Goal: Transaction & Acquisition: Purchase product/service

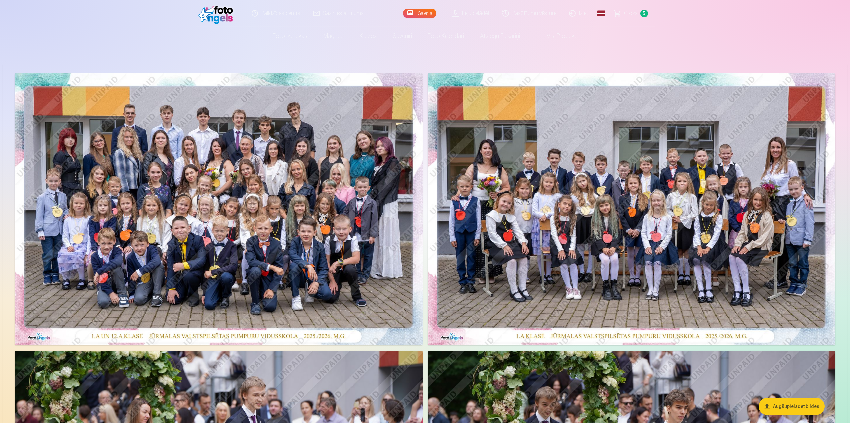
click at [270, 182] on img at bounding box center [219, 209] width 408 height 272
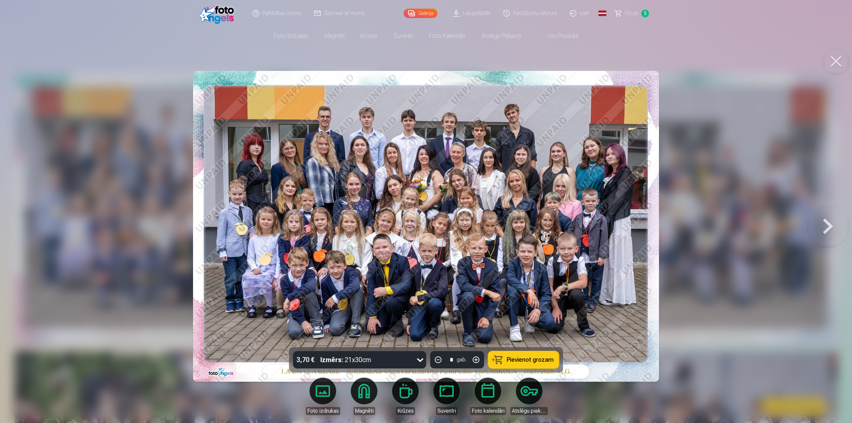
click at [523, 359] on span "Pievienot grozam" at bounding box center [530, 360] width 47 height 6
click at [634, 14] on span "Grozs" at bounding box center [632, 13] width 14 height 8
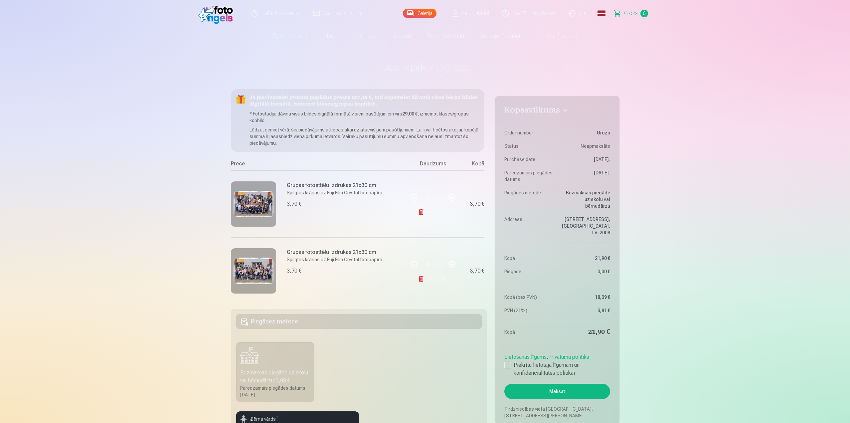
click at [437, 210] on link "Noņemt" at bounding box center [433, 211] width 30 height 13
click at [433, 211] on link "Noņemt" at bounding box center [433, 211] width 30 height 13
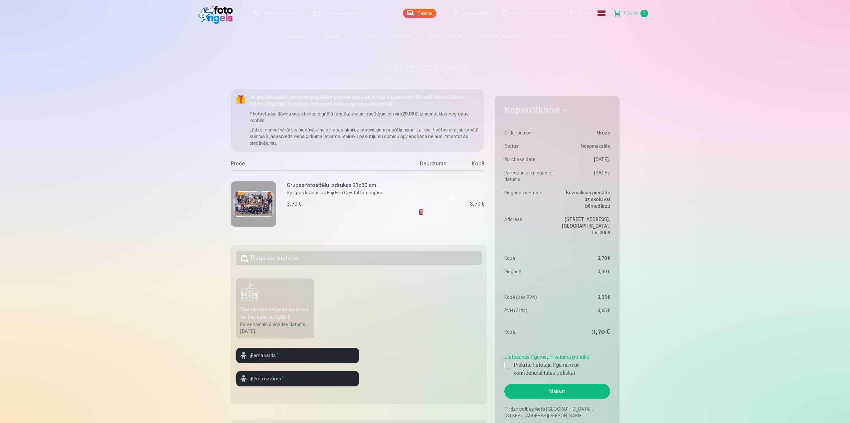
click at [433, 211] on link "Noņemt" at bounding box center [433, 211] width 30 height 13
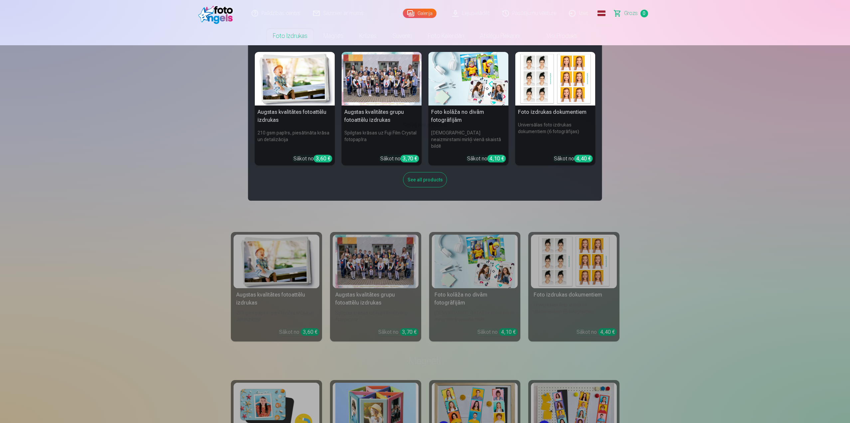
click at [396, 88] on div at bounding box center [382, 79] width 80 height 54
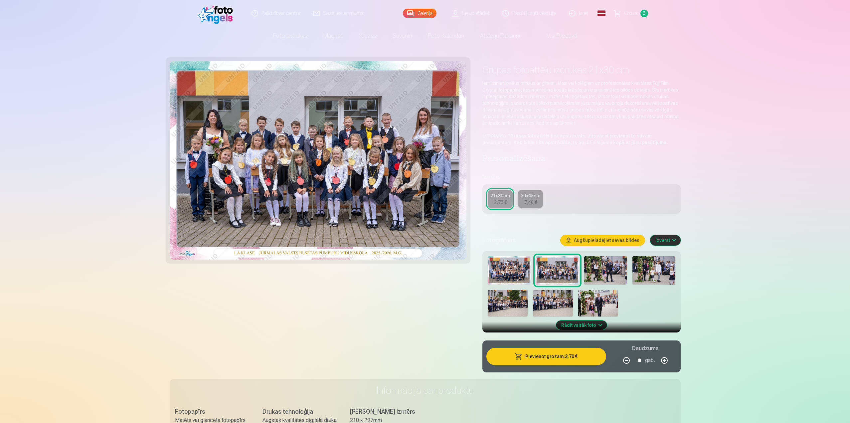
click at [501, 270] on img at bounding box center [509, 270] width 43 height 29
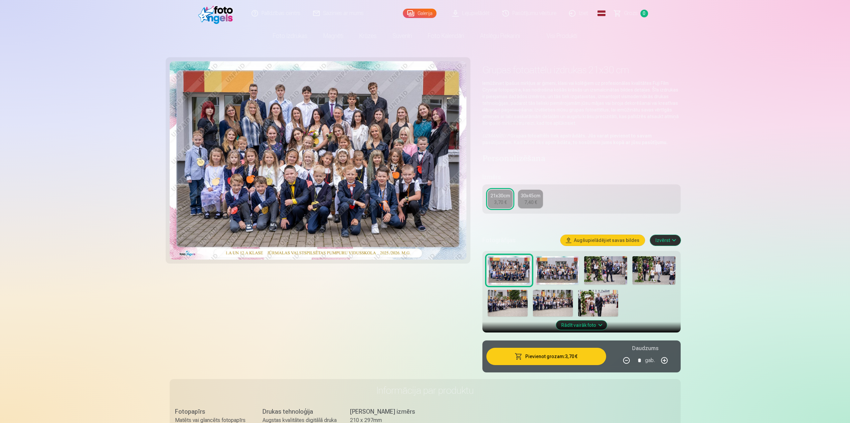
click at [554, 358] on button "Pievienot grozam : 3,70 €" at bounding box center [545, 356] width 119 height 17
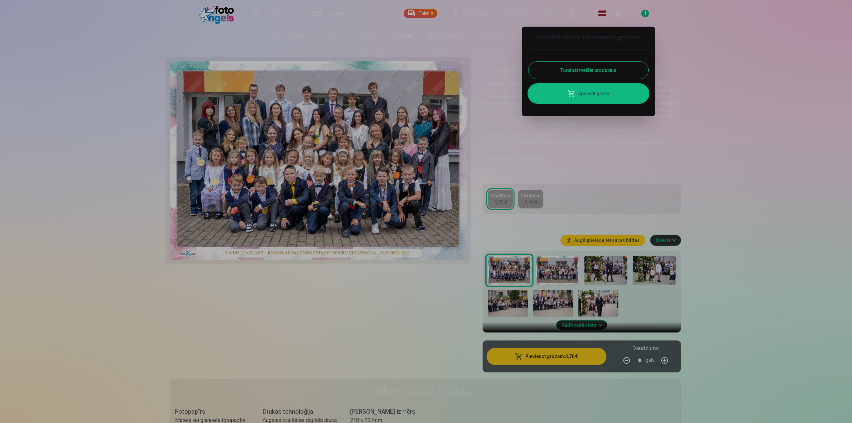
click at [552, 275] on div at bounding box center [426, 211] width 852 height 423
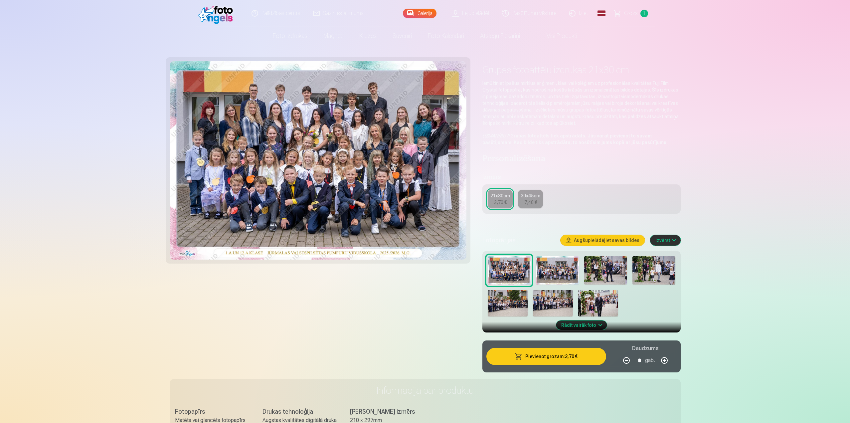
click at [552, 270] on img at bounding box center [557, 270] width 43 height 29
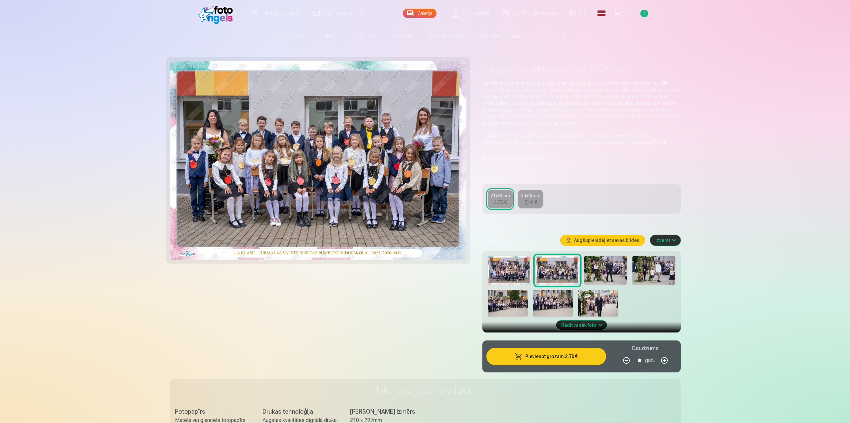
click at [546, 356] on button "Pievienot grozam : 3,70 €" at bounding box center [545, 356] width 119 height 17
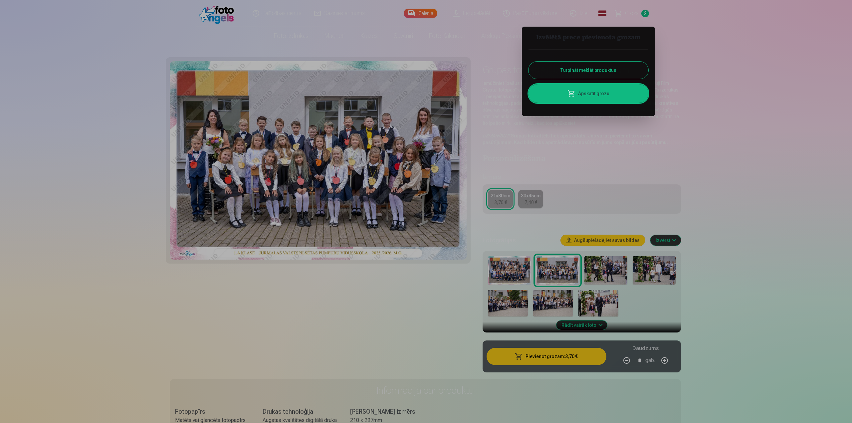
click at [610, 271] on div at bounding box center [426, 211] width 852 height 423
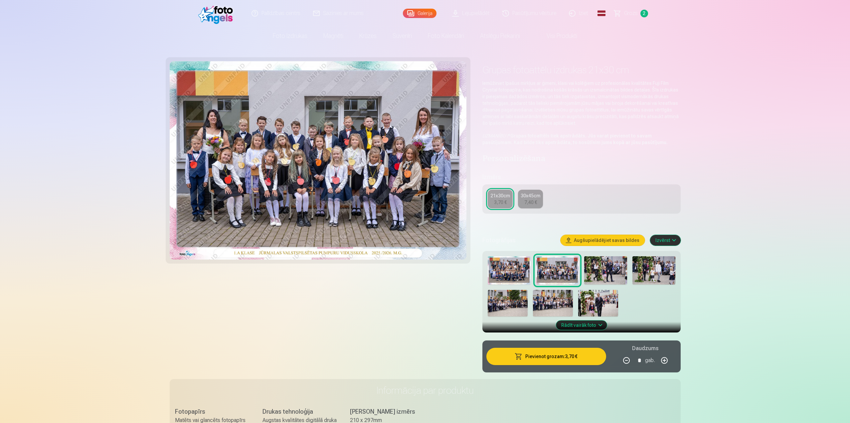
click at [608, 271] on img at bounding box center [605, 270] width 43 height 29
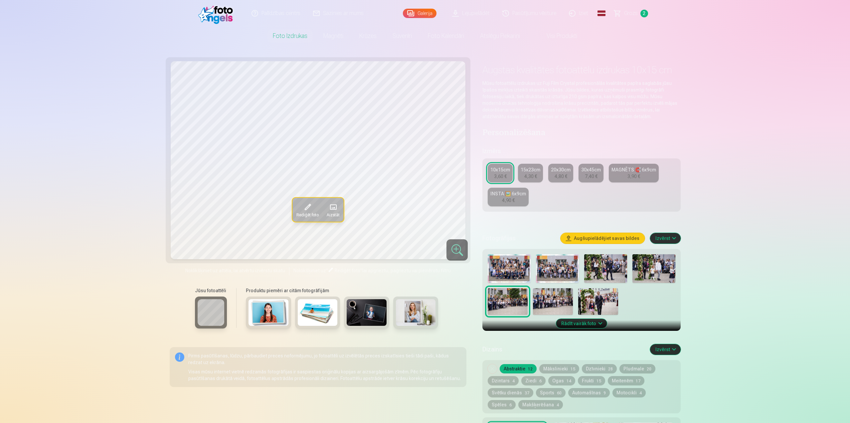
click at [619, 263] on img at bounding box center [605, 268] width 43 height 29
click at [501, 197] on div "INSTA 🖼️ 6x9cm" at bounding box center [508, 193] width 36 height 7
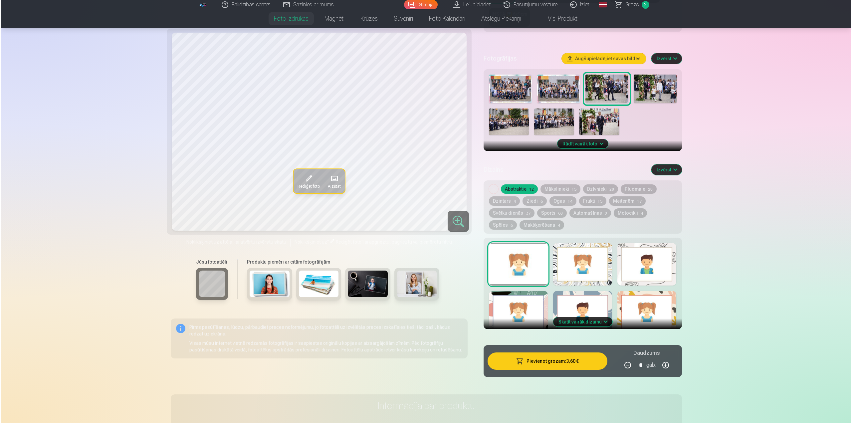
scroll to position [200, 0]
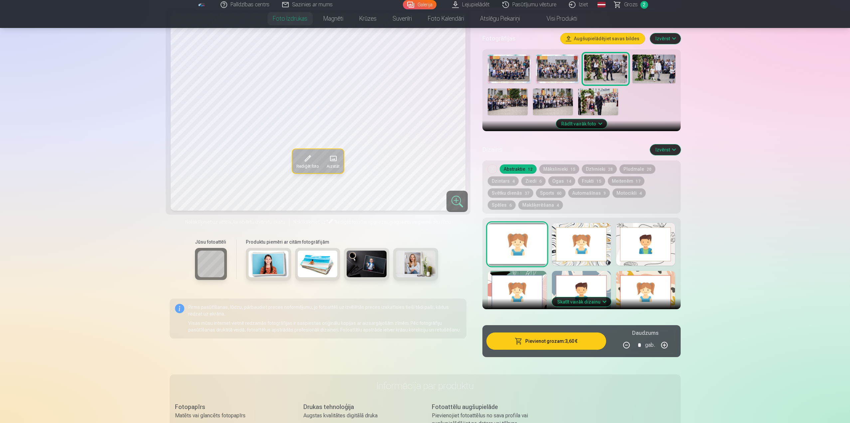
click at [556, 341] on button "Pievienot grozam : 3,60 €" at bounding box center [545, 340] width 119 height 17
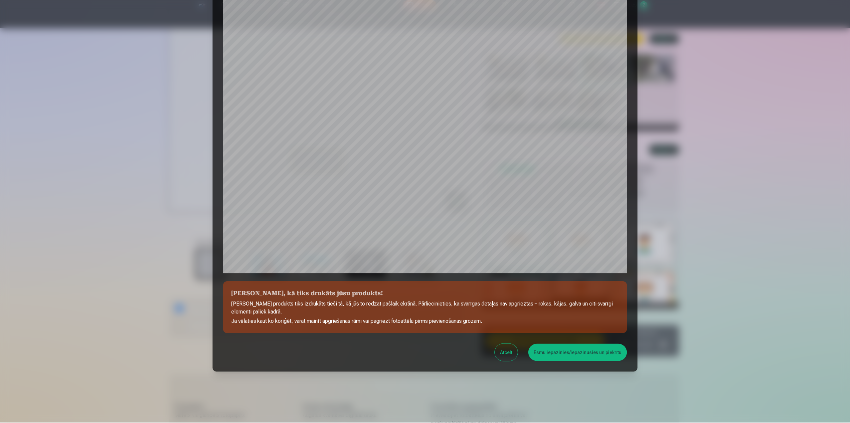
scroll to position [56, 0]
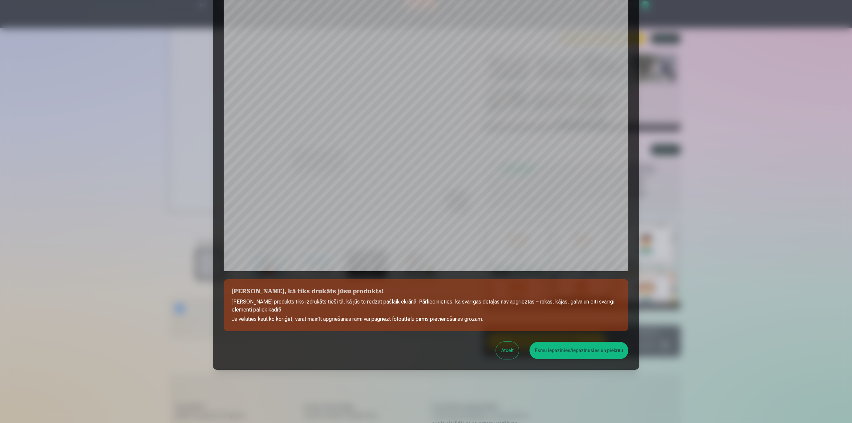
click at [508, 352] on button "Atcelt" at bounding box center [507, 350] width 23 height 17
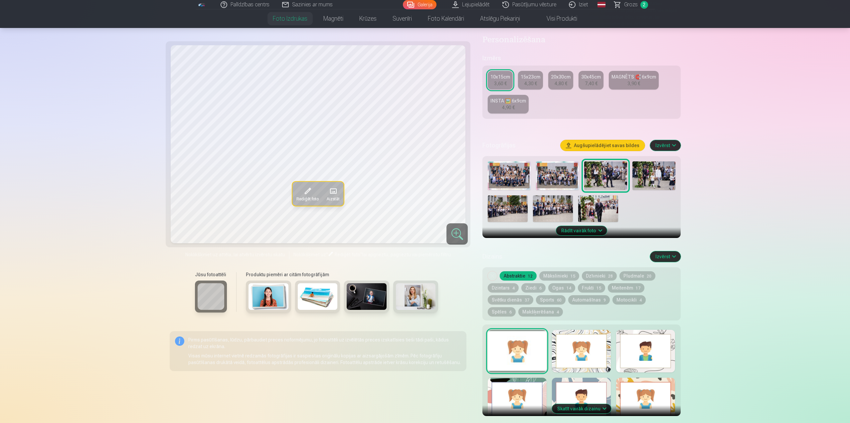
scroll to position [67, 0]
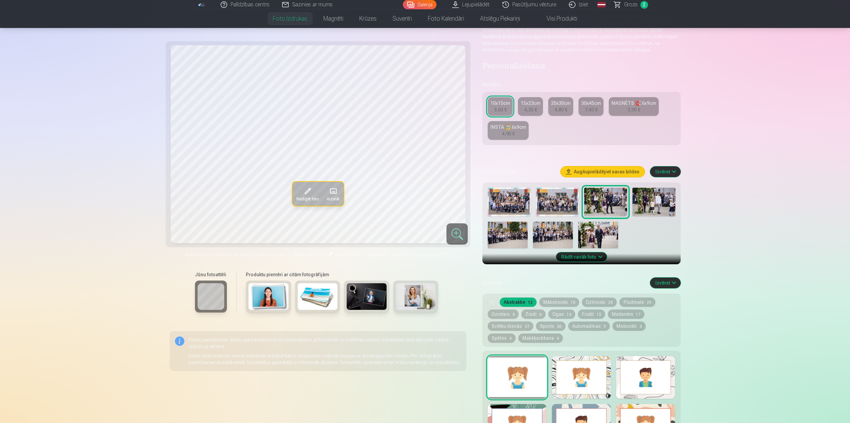
click at [517, 203] on img at bounding box center [509, 202] width 43 height 29
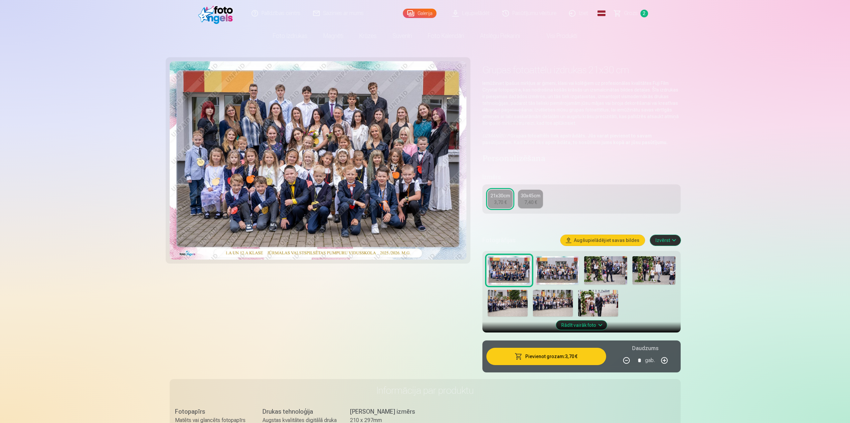
click at [560, 264] on img at bounding box center [557, 270] width 43 height 29
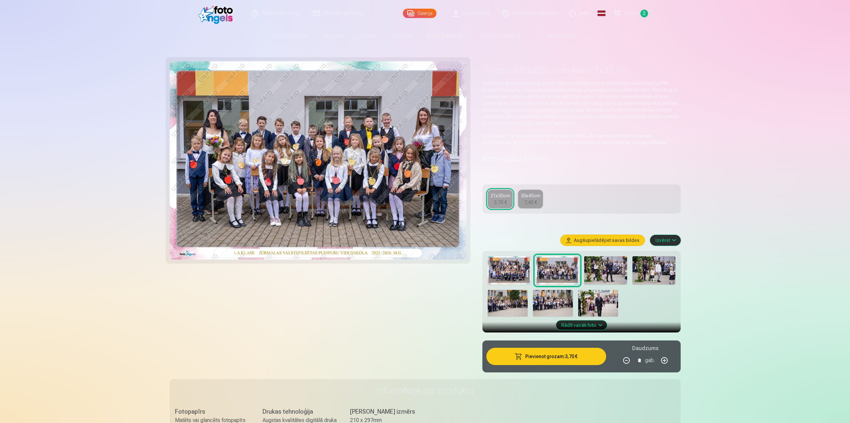
click at [596, 267] on img at bounding box center [605, 270] width 43 height 29
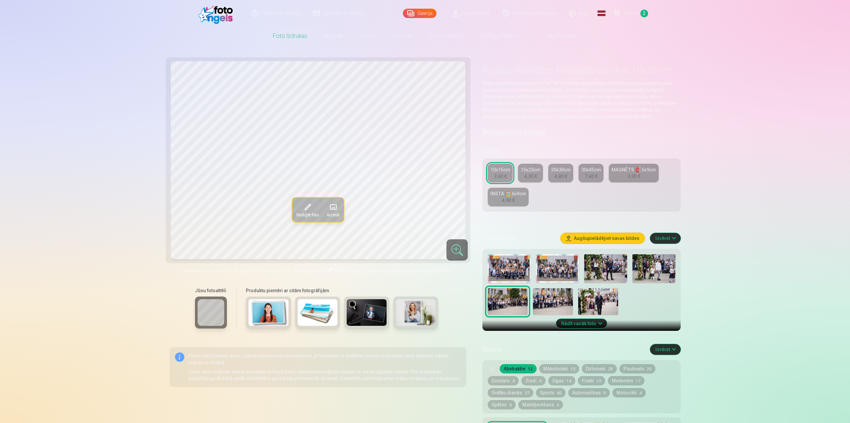
click at [607, 269] on img at bounding box center [605, 268] width 43 height 29
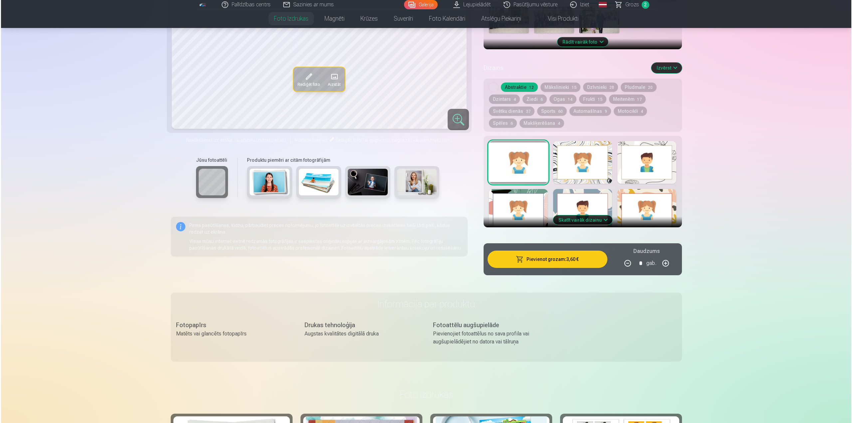
scroll to position [299, 0]
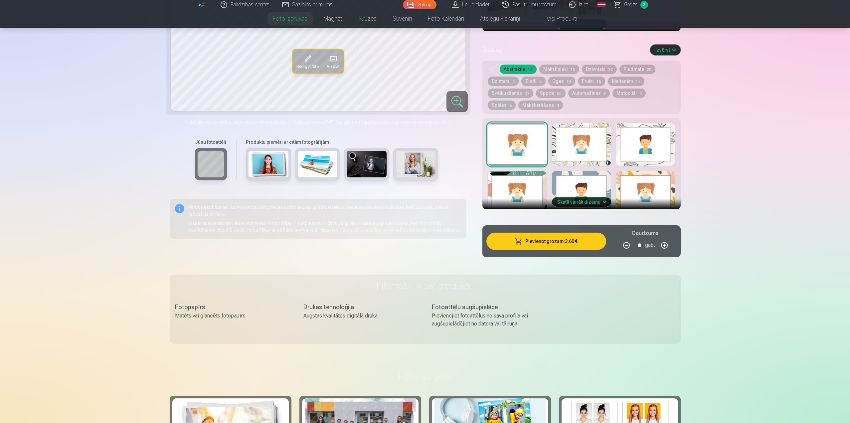
click at [559, 241] on button "Pievienot grozam : 3,60 €" at bounding box center [545, 241] width 119 height 17
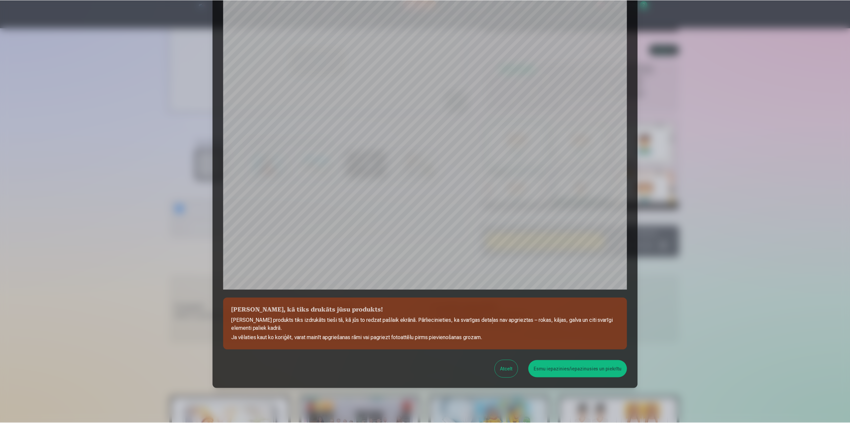
scroll to position [56, 0]
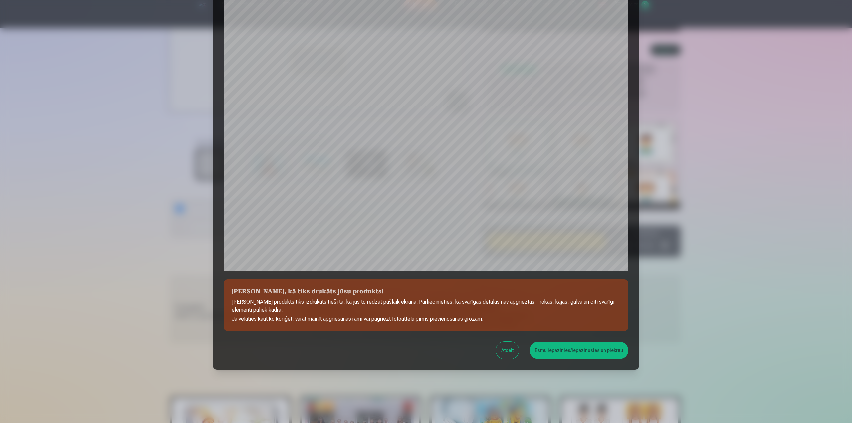
click at [510, 351] on button "Atcelt" at bounding box center [507, 350] width 23 height 17
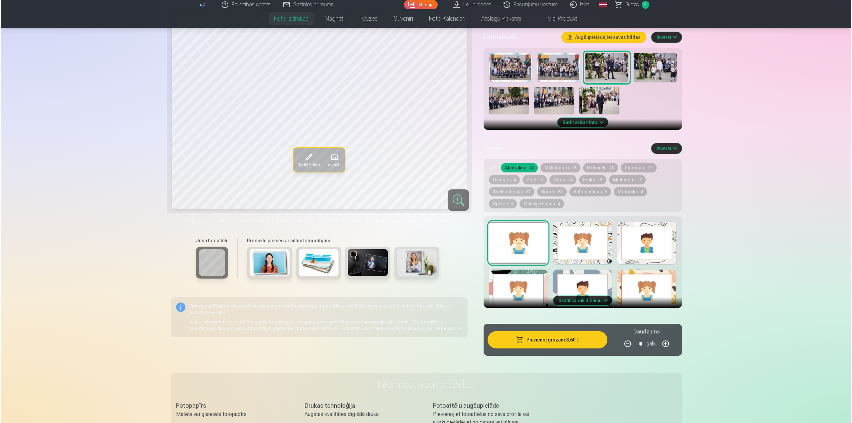
scroll to position [200, 0]
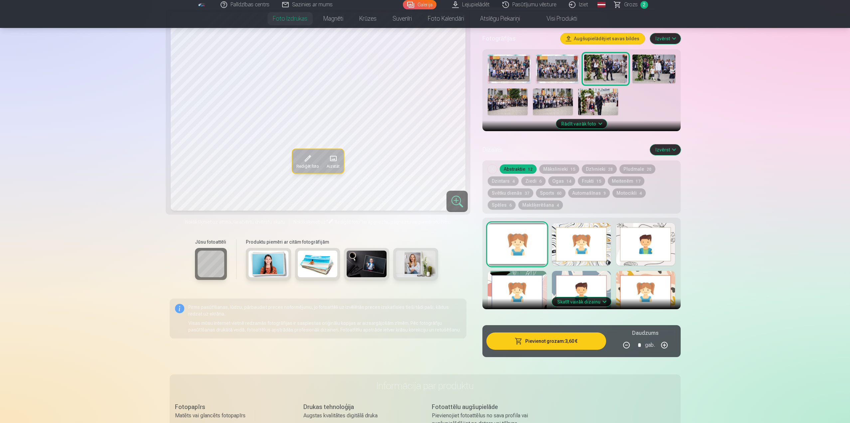
click at [302, 160] on span at bounding box center [307, 158] width 11 height 11
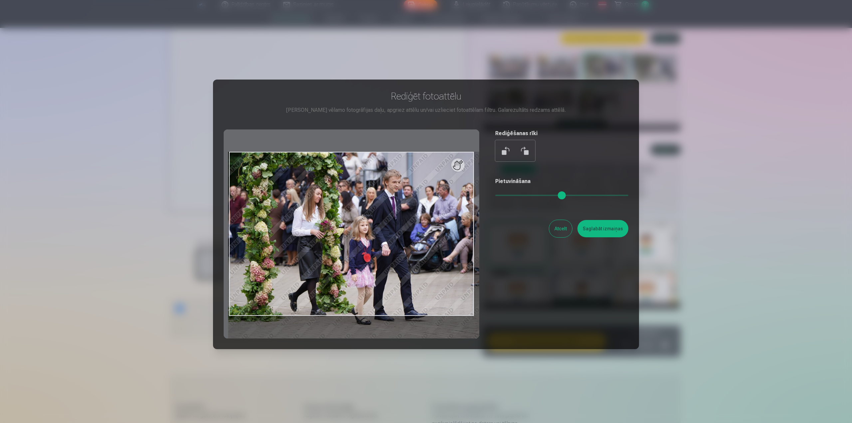
drag, startPoint x: 500, startPoint y: 195, endPoint x: 505, endPoint y: 195, distance: 5.3
click at [505, 195] on input "range" at bounding box center [561, 195] width 133 height 1
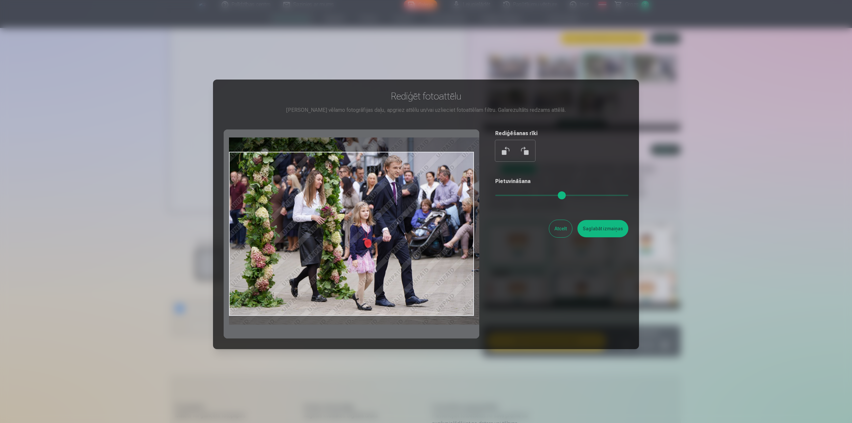
drag, startPoint x: 439, startPoint y: 217, endPoint x: 445, endPoint y: 202, distance: 15.6
click at [445, 202] on div at bounding box center [351, 233] width 255 height 209
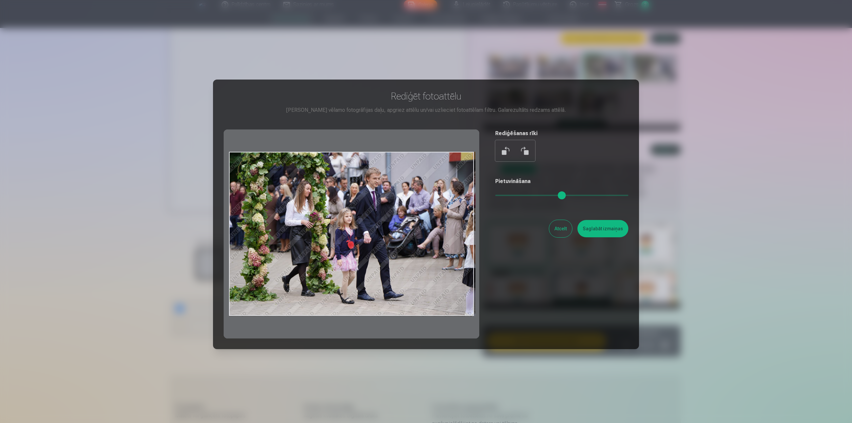
drag, startPoint x: 504, startPoint y: 195, endPoint x: 495, endPoint y: 195, distance: 8.7
click at [495, 195] on input "range" at bounding box center [561, 195] width 133 height 1
drag, startPoint x: 442, startPoint y: 212, endPoint x: 450, endPoint y: 211, distance: 8.0
click at [450, 211] on div at bounding box center [351, 233] width 255 height 209
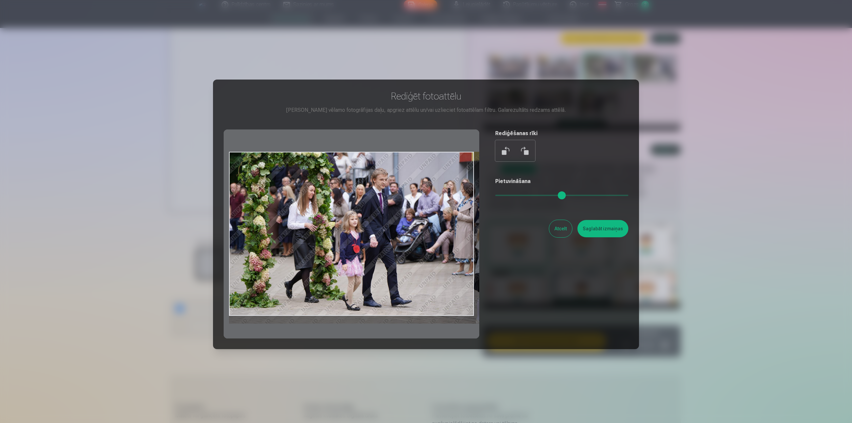
click at [500, 196] on input "range" at bounding box center [561, 195] width 133 height 1
type input "****"
click at [604, 228] on button "Saglabāt izmaiņas" at bounding box center [602, 228] width 51 height 17
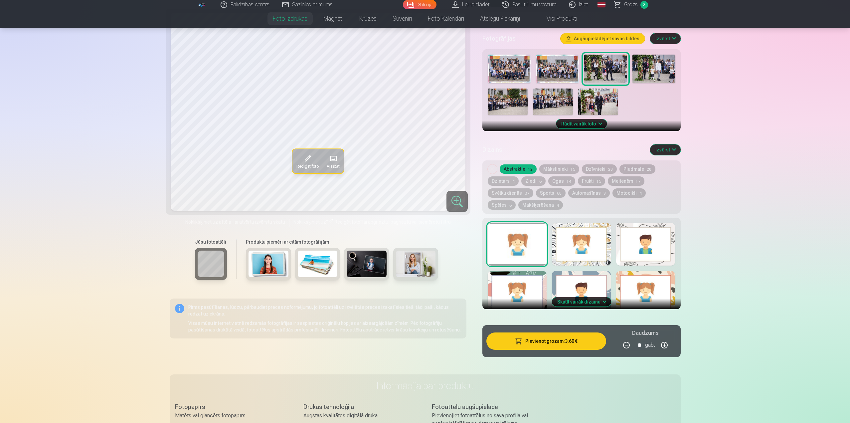
click at [553, 339] on button "Pievienot grozam : 3,60 €" at bounding box center [545, 340] width 119 height 17
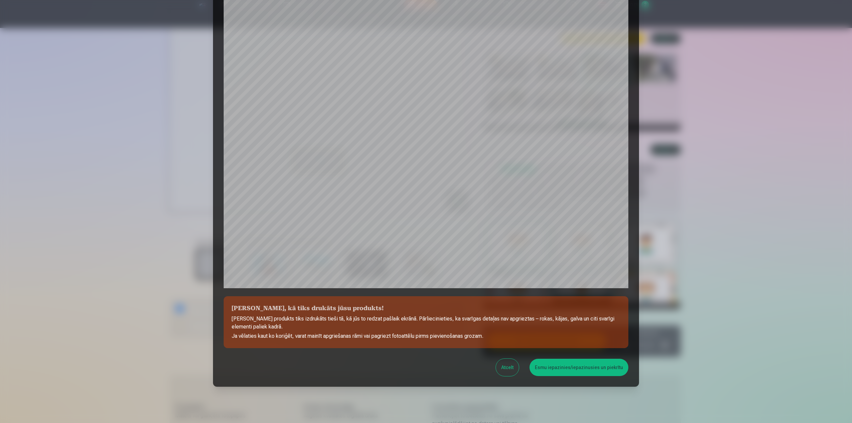
scroll to position [56, 0]
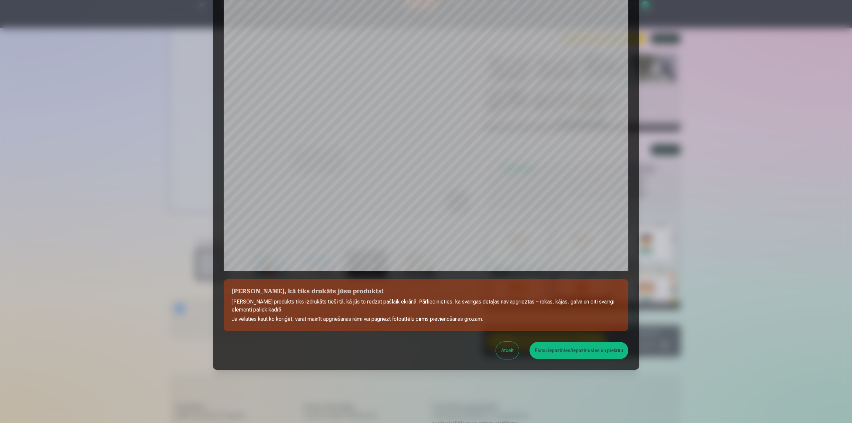
click at [594, 350] on button "Esmu iepazinies/iepazinusies un piekrītu" at bounding box center [578, 350] width 99 height 17
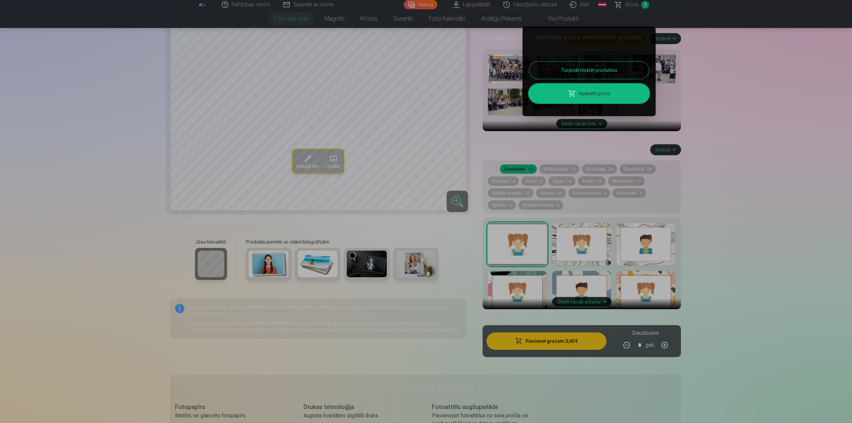
click at [612, 70] on button "Turpināt meklēt produktus" at bounding box center [589, 70] width 120 height 17
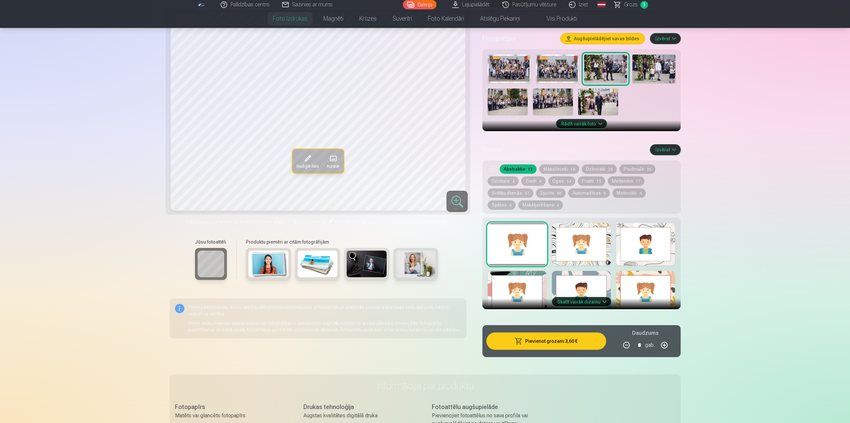
click at [658, 70] on img at bounding box center [653, 69] width 43 height 29
click at [507, 103] on img at bounding box center [508, 101] width 40 height 27
click at [547, 102] on img at bounding box center [553, 101] width 40 height 27
click at [510, 102] on img at bounding box center [508, 101] width 40 height 27
click at [569, 103] on img at bounding box center [553, 101] width 40 height 27
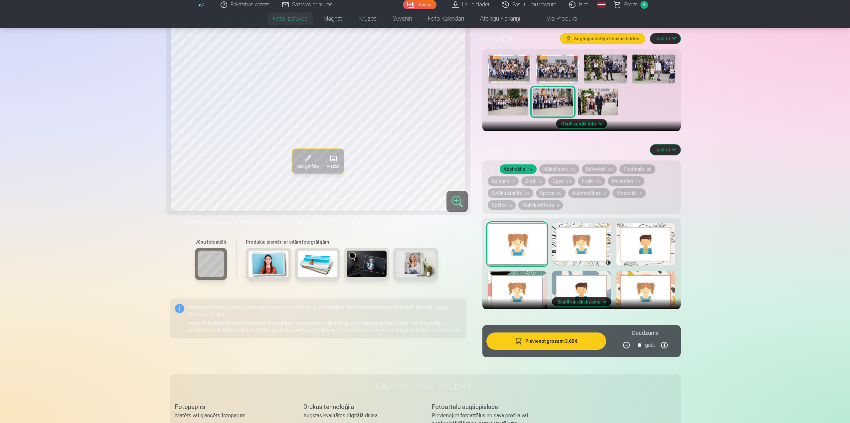
click at [602, 101] on img at bounding box center [598, 101] width 40 height 27
click at [556, 341] on button "Pievienot grozam : 3,60 €" at bounding box center [545, 340] width 119 height 17
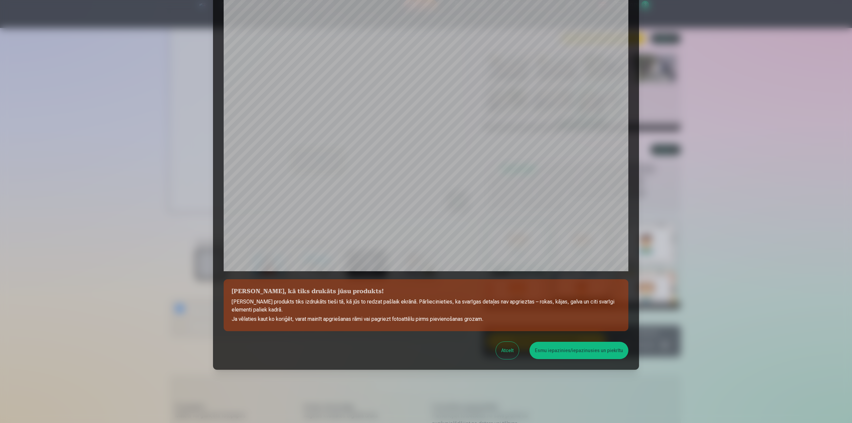
click at [578, 351] on button "Esmu iepazinies/iepazinusies un piekrītu" at bounding box center [578, 350] width 99 height 17
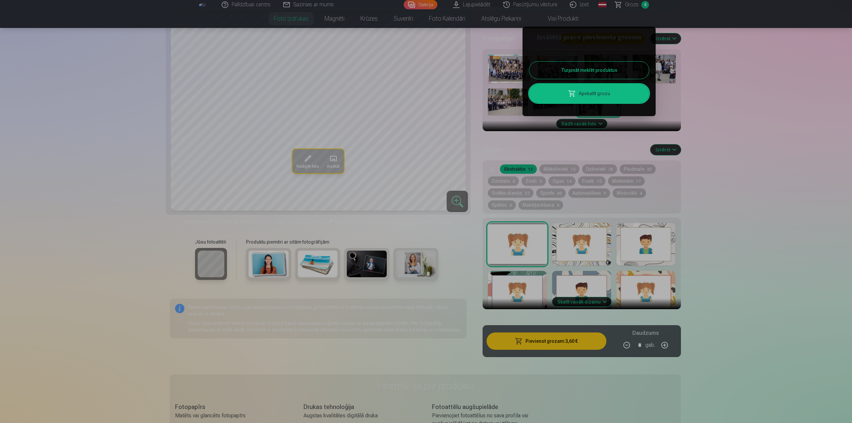
click at [597, 70] on button "Turpināt meklēt produktus" at bounding box center [589, 70] width 120 height 17
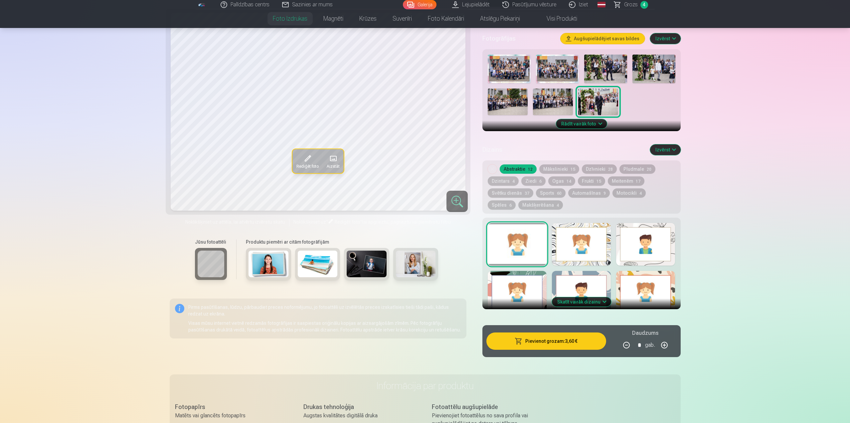
click at [551, 103] on img at bounding box center [553, 101] width 40 height 27
click at [296, 160] on button "Rediģēt foto" at bounding box center [307, 161] width 30 height 24
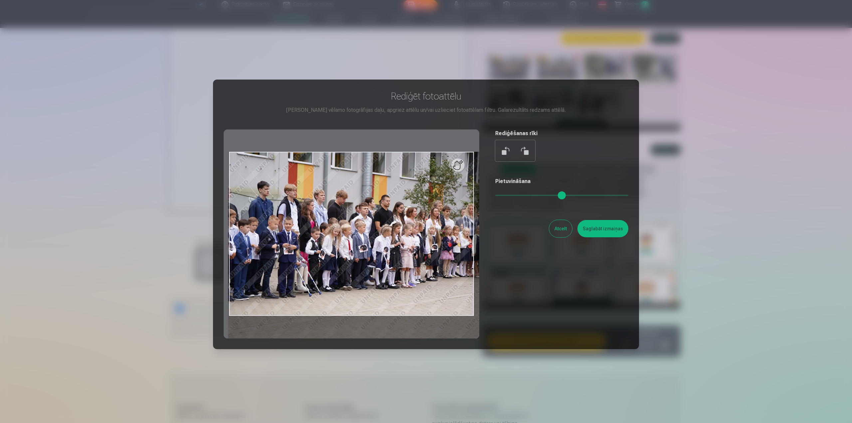
drag, startPoint x: 499, startPoint y: 195, endPoint x: 506, endPoint y: 195, distance: 7.3
click at [506, 195] on input "range" at bounding box center [561, 195] width 133 height 1
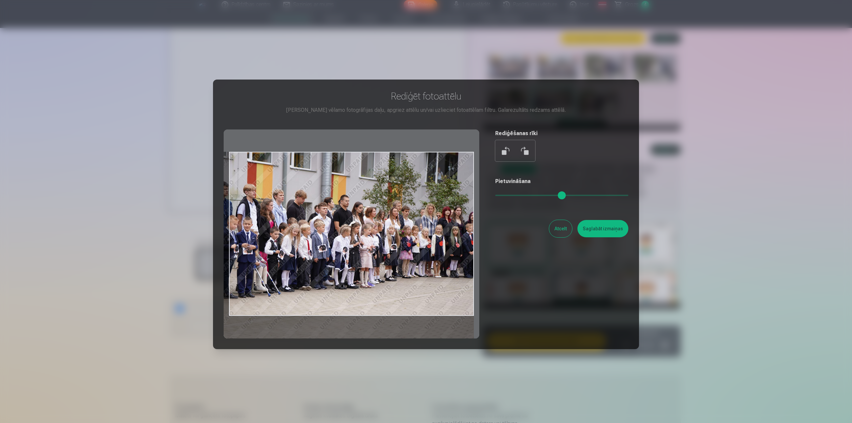
drag, startPoint x: 395, startPoint y: 234, endPoint x: 330, endPoint y: 238, distance: 65.3
click at [330, 238] on div at bounding box center [351, 233] width 255 height 209
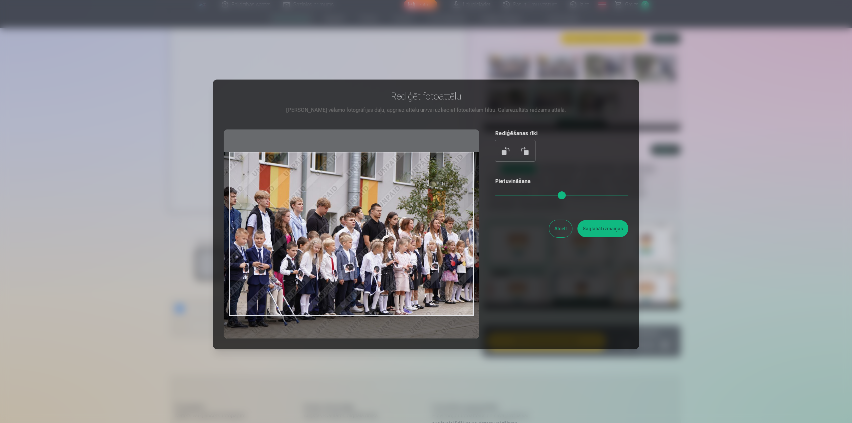
drag, startPoint x: 510, startPoint y: 195, endPoint x: 520, endPoint y: 195, distance: 10.3
click at [520, 195] on input "range" at bounding box center [561, 195] width 133 height 1
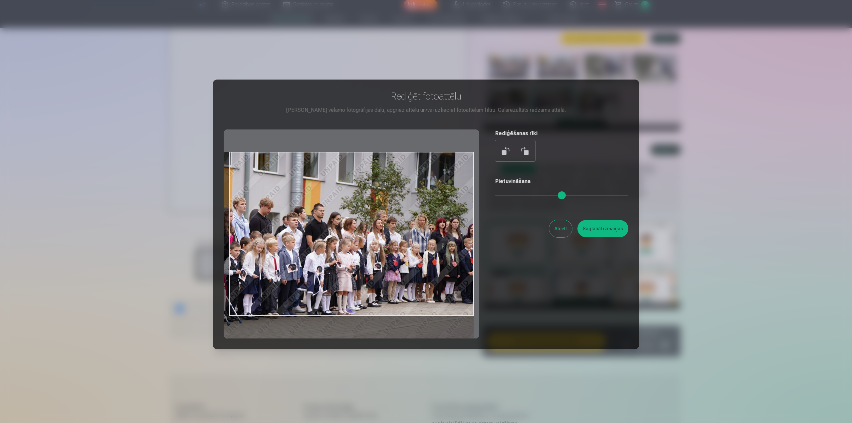
drag, startPoint x: 412, startPoint y: 233, endPoint x: 326, endPoint y: 234, distance: 86.5
click at [326, 234] on div at bounding box center [351, 233] width 255 height 209
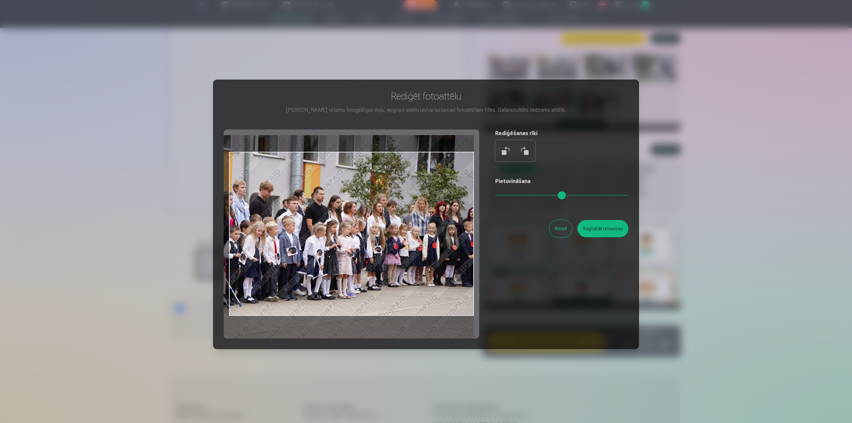
drag, startPoint x: 407, startPoint y: 263, endPoint x: 406, endPoint y: 247, distance: 16.7
click at [406, 247] on div at bounding box center [351, 233] width 255 height 209
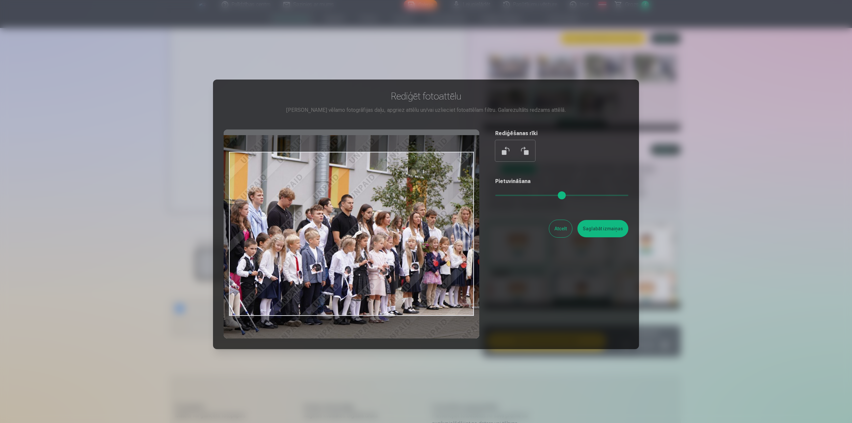
drag, startPoint x: 521, startPoint y: 194, endPoint x: 530, endPoint y: 194, distance: 9.7
click at [530, 195] on input "range" at bounding box center [561, 195] width 133 height 1
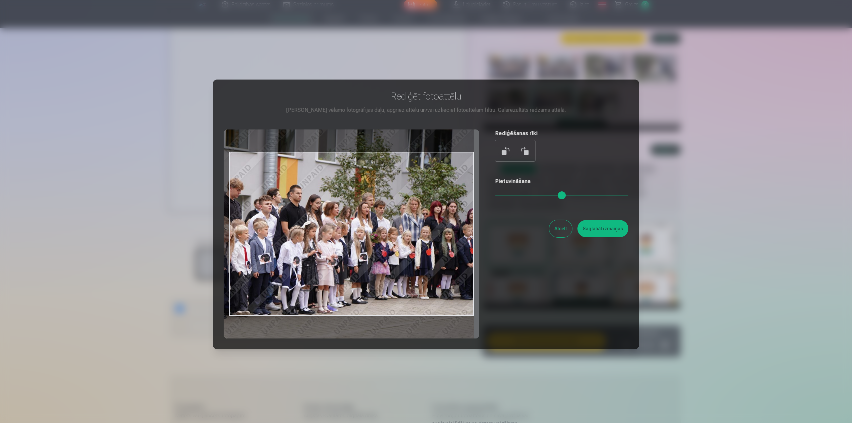
drag, startPoint x: 430, startPoint y: 237, endPoint x: 338, endPoint y: 226, distance: 92.8
click at [338, 226] on div at bounding box center [351, 233] width 255 height 209
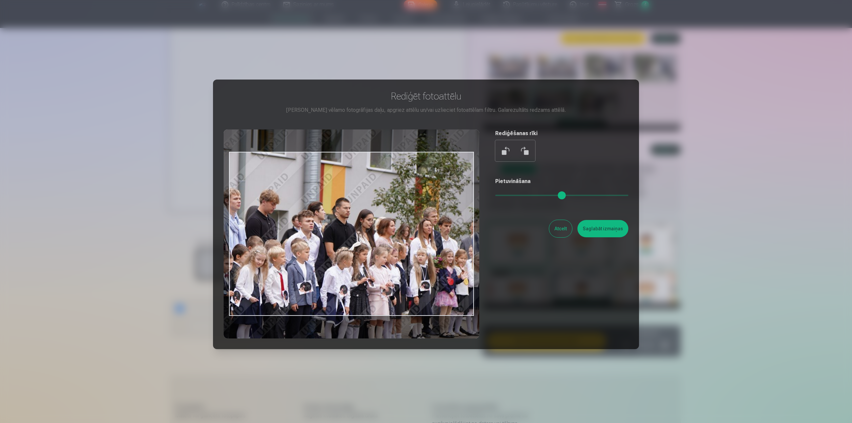
drag, startPoint x: 535, startPoint y: 196, endPoint x: 550, endPoint y: 196, distance: 15.3
click at [550, 196] on input "range" at bounding box center [561, 195] width 133 height 1
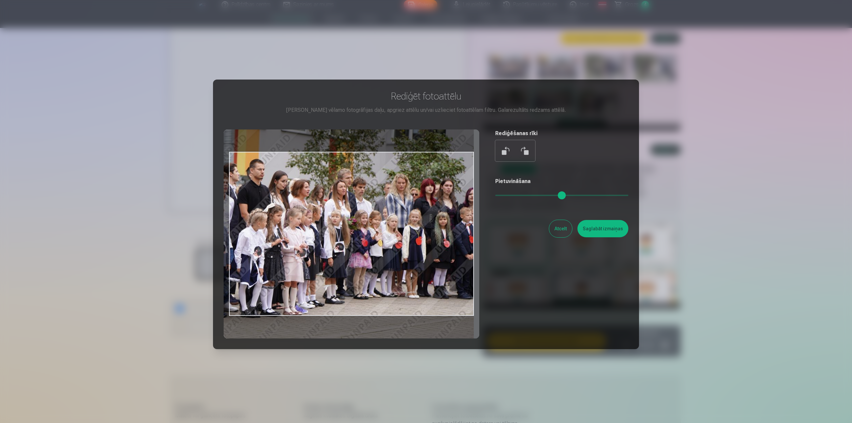
drag, startPoint x: 427, startPoint y: 244, endPoint x: 311, endPoint y: 206, distance: 122.3
click at [311, 206] on div at bounding box center [351, 233] width 255 height 209
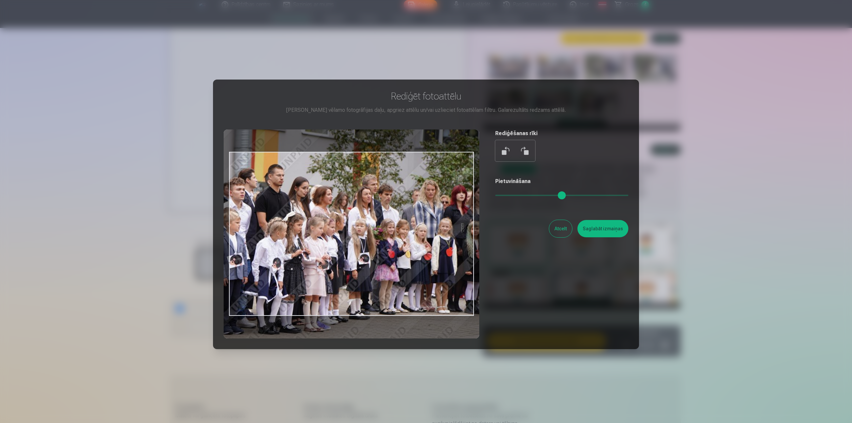
drag, startPoint x: 553, startPoint y: 197, endPoint x: 557, endPoint y: 197, distance: 4.0
type input "****"
click at [557, 196] on input "range" at bounding box center [561, 195] width 133 height 1
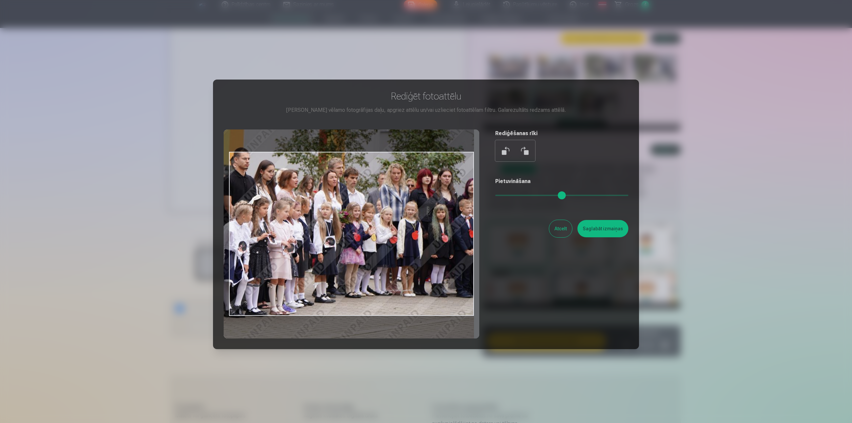
drag, startPoint x: 447, startPoint y: 237, endPoint x: 353, endPoint y: 221, distance: 94.9
click at [353, 221] on div at bounding box center [351, 233] width 255 height 209
click at [600, 226] on button "Saglabāt izmaiņas" at bounding box center [602, 228] width 51 height 17
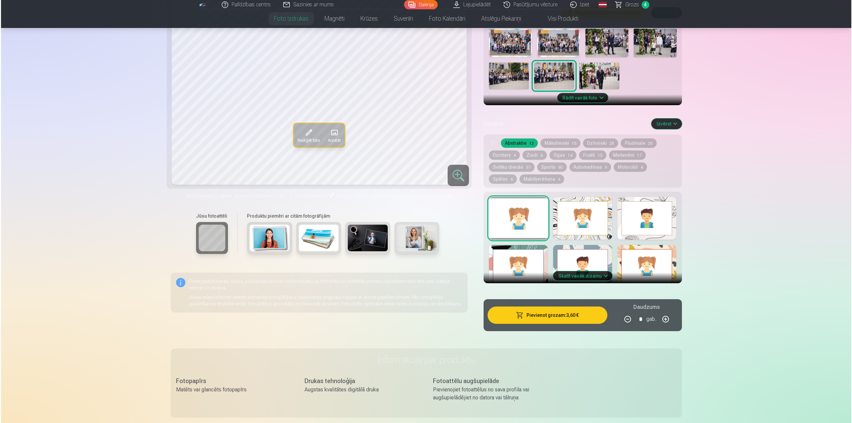
scroll to position [233, 0]
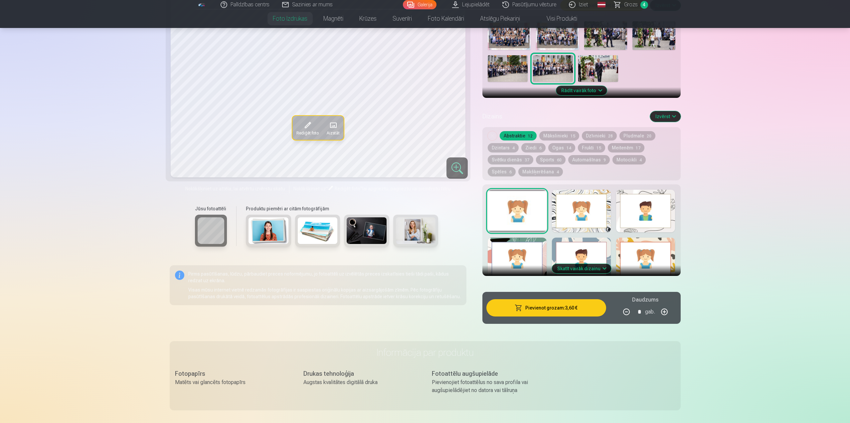
click at [556, 308] on button "Pievienot grozam : 3,60 €" at bounding box center [545, 307] width 119 height 17
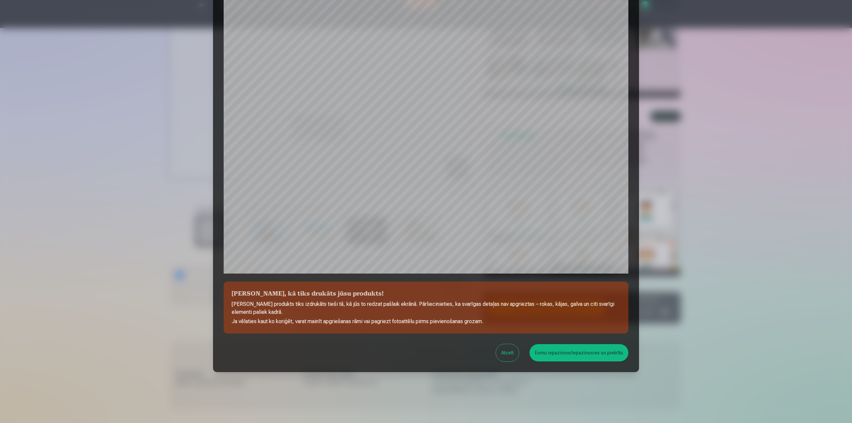
scroll to position [56, 0]
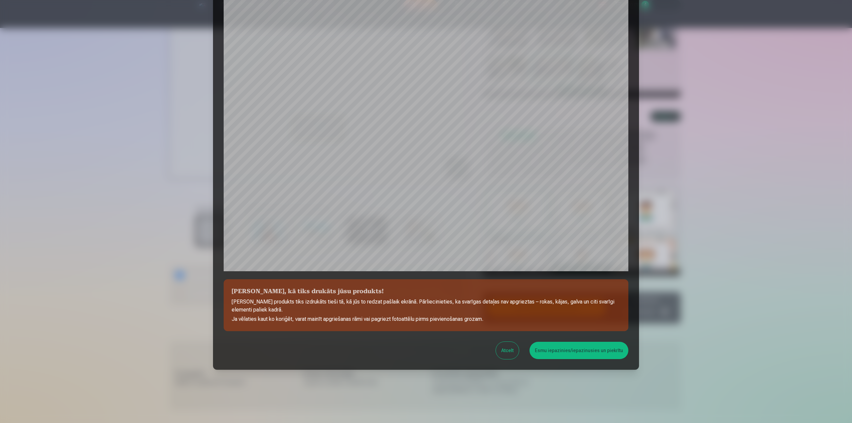
click at [510, 348] on button "Atcelt" at bounding box center [507, 350] width 23 height 17
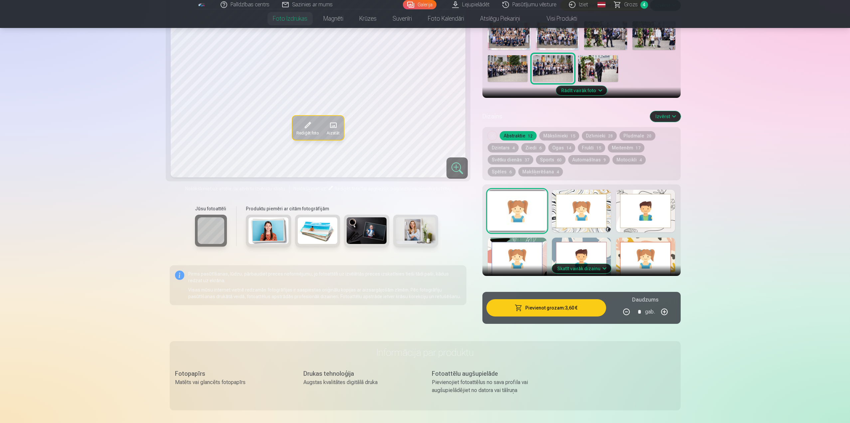
click at [306, 124] on span at bounding box center [307, 125] width 11 height 11
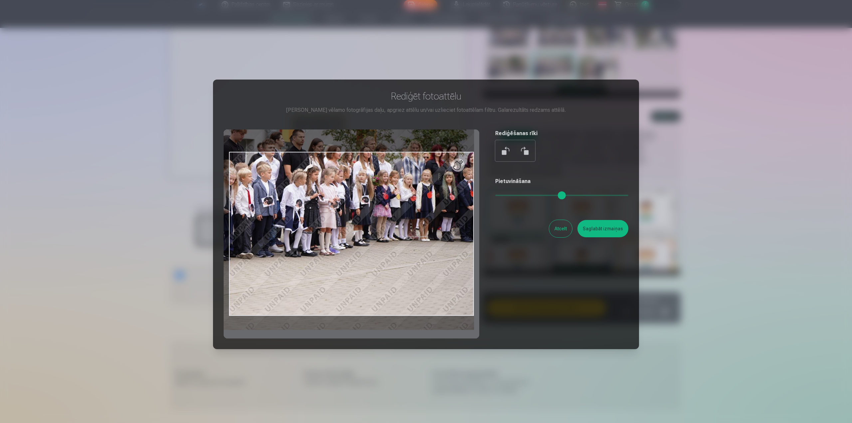
drag, startPoint x: 557, startPoint y: 193, endPoint x: 530, endPoint y: 195, distance: 27.7
type input "****"
click at [530, 195] on input "range" at bounding box center [561, 195] width 133 height 1
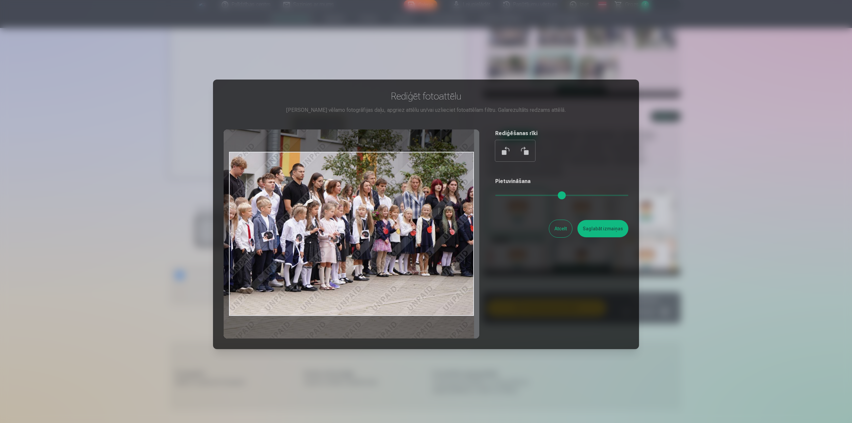
drag, startPoint x: 421, startPoint y: 224, endPoint x: 391, endPoint y: 258, distance: 45.7
click at [391, 258] on div at bounding box center [351, 233] width 255 height 209
click at [609, 228] on button "Saglabāt izmaiņas" at bounding box center [602, 228] width 51 height 17
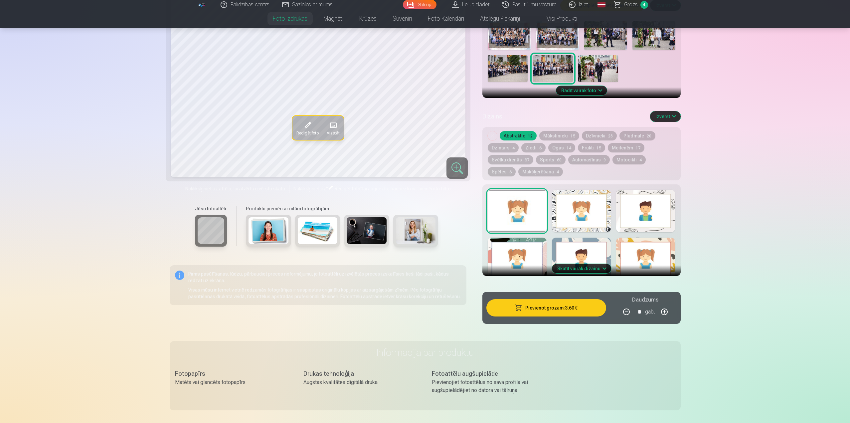
click at [545, 307] on button "Pievienot grozam : 3,60 €" at bounding box center [545, 307] width 119 height 17
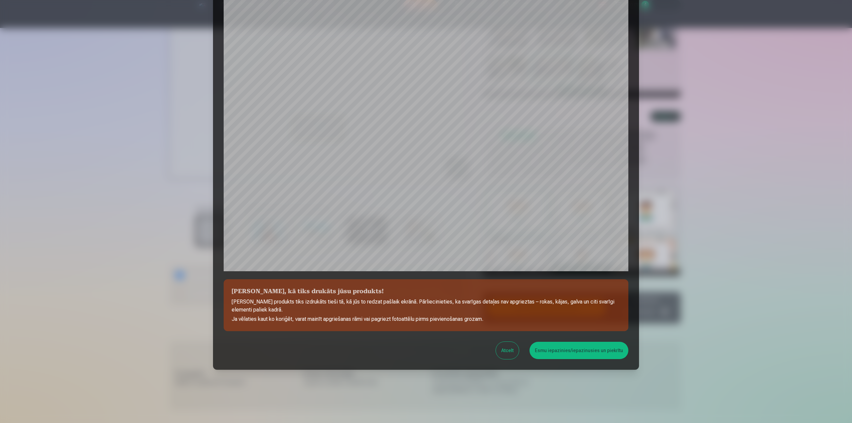
click at [509, 349] on button "Atcelt" at bounding box center [507, 350] width 23 height 17
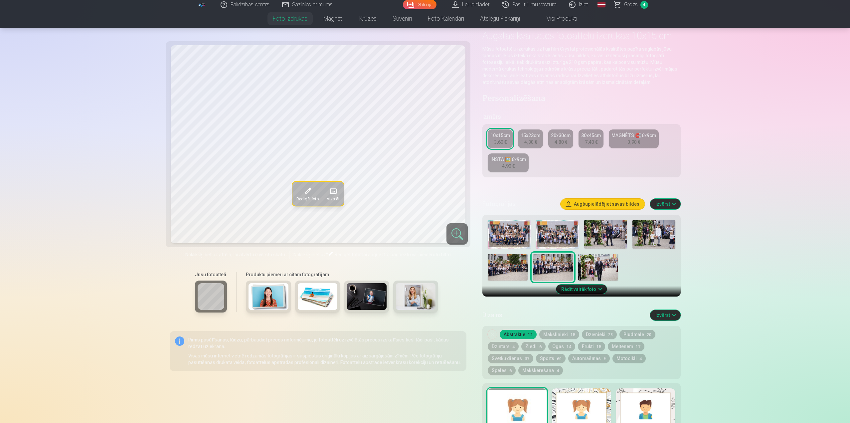
scroll to position [33, 0]
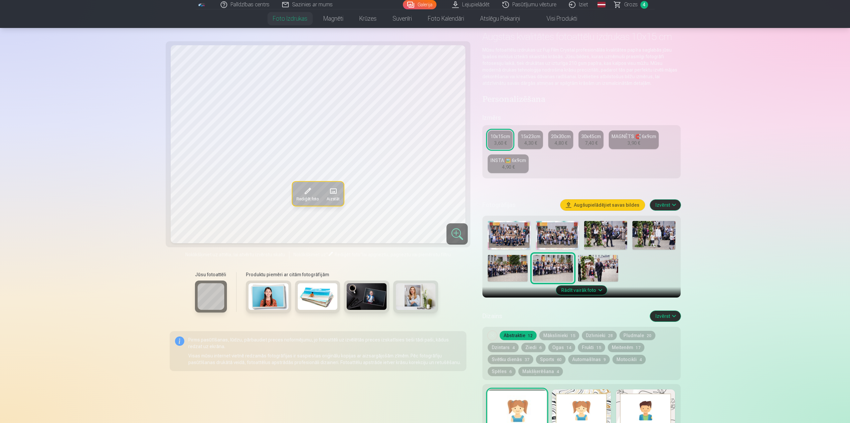
click at [634, 5] on span "Grozs" at bounding box center [631, 5] width 14 height 8
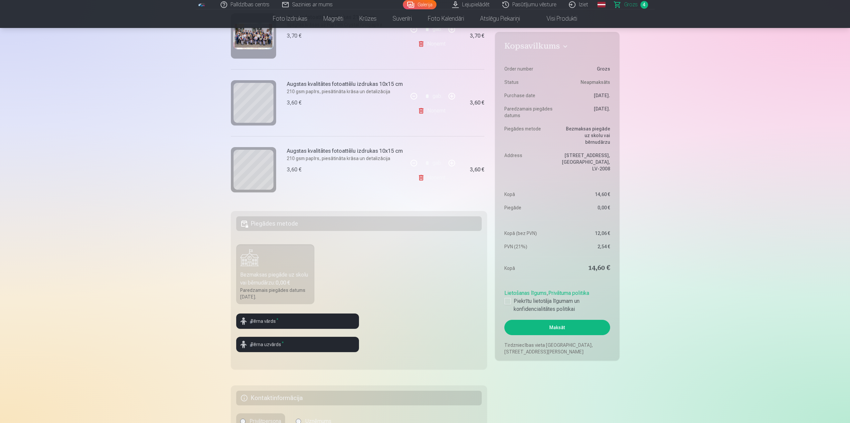
scroll to position [133, 0]
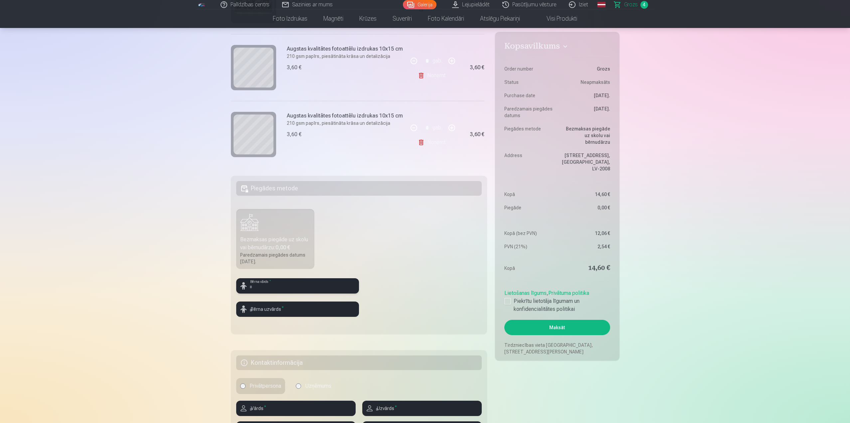
click at [273, 286] on input "text" at bounding box center [297, 285] width 123 height 15
type input "********"
click at [285, 309] on input "text" at bounding box center [297, 308] width 123 height 15
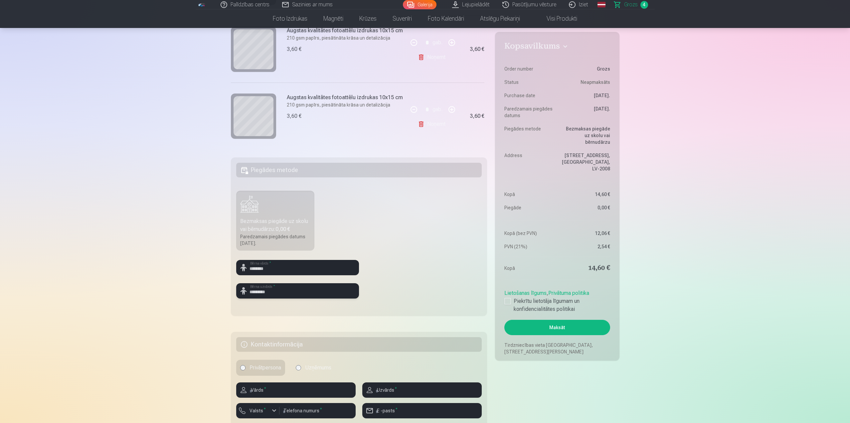
scroll to position [233, 0]
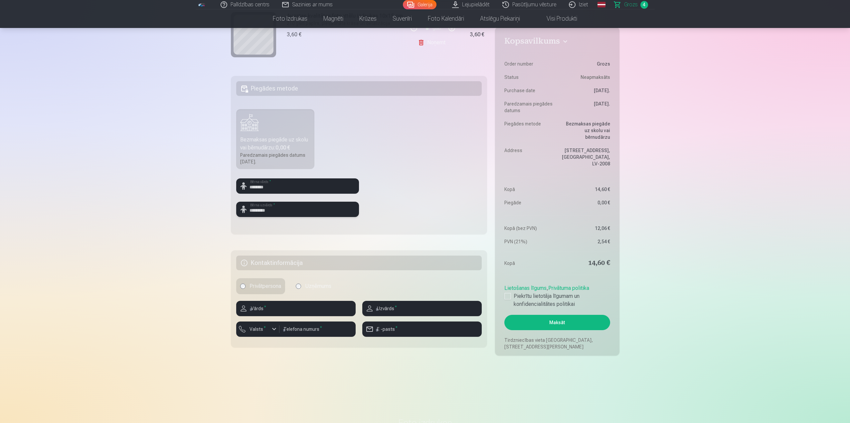
type input "*********"
click at [278, 310] on input "text" at bounding box center [295, 308] width 119 height 15
type input "*****"
type input "**********"
type input "********"
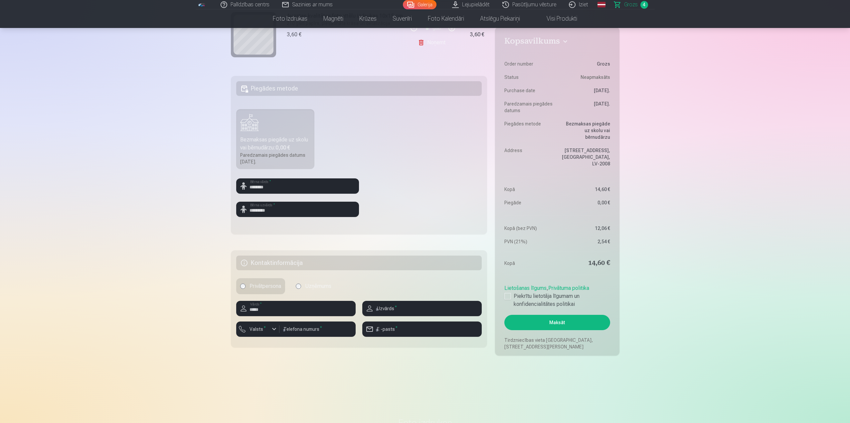
type input "**********"
click at [273, 329] on div "button" at bounding box center [274, 329] width 8 height 8
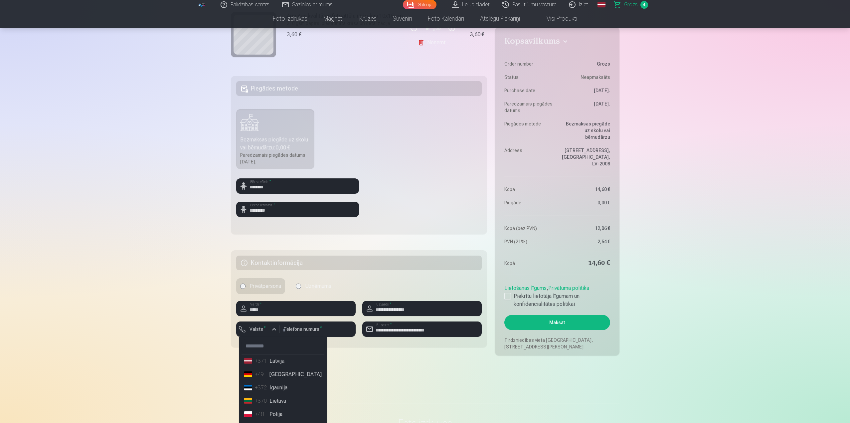
click at [268, 357] on li "+371 Latvija" at bounding box center [282, 360] width 83 height 13
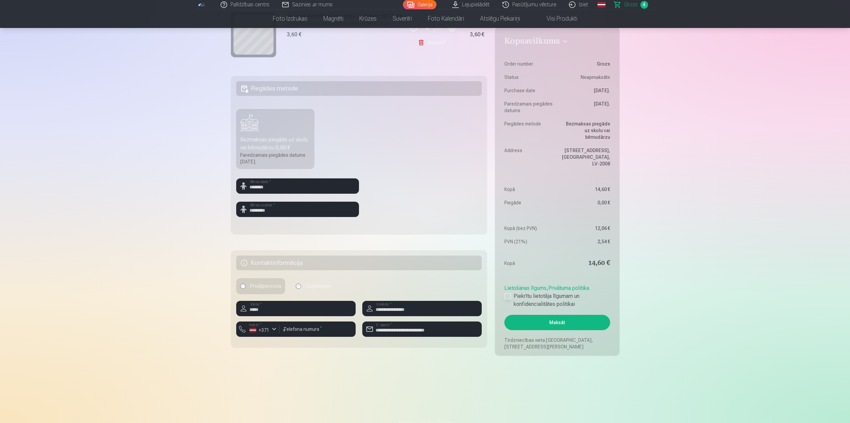
drag, startPoint x: 507, startPoint y: 287, endPoint x: 517, endPoint y: 287, distance: 10.3
click at [507, 293] on div at bounding box center [507, 296] width 7 height 7
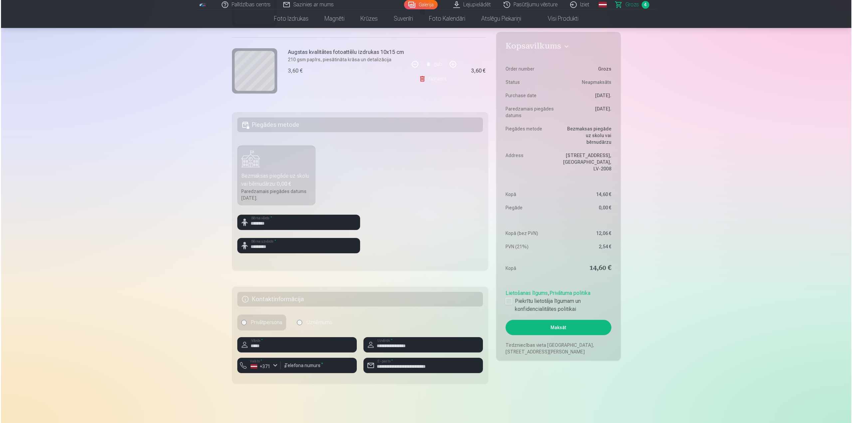
scroll to position [200, 0]
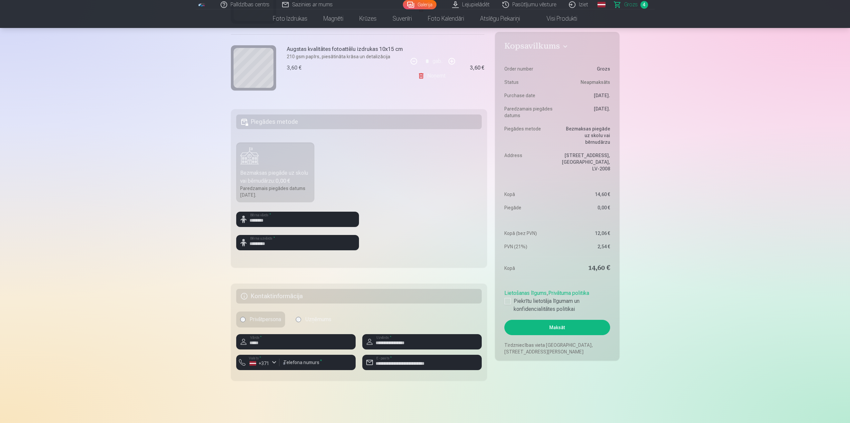
click at [564, 320] on button "Maksāt" at bounding box center [556, 327] width 105 height 15
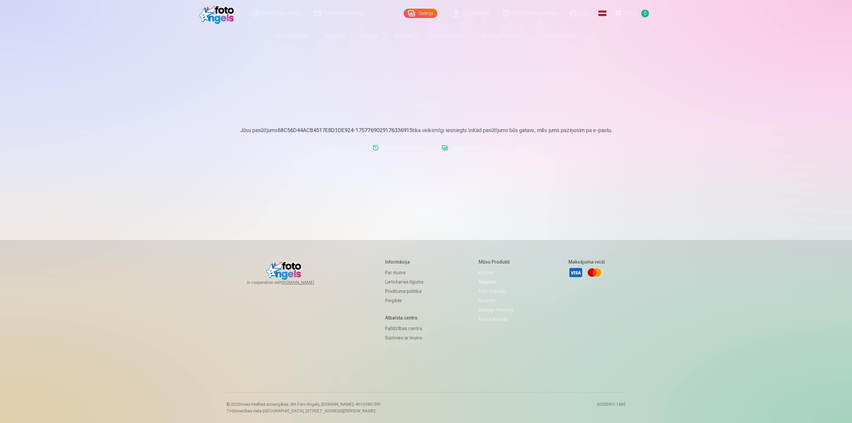
click at [585, 13] on link "Iziet" at bounding box center [579, 13] width 32 height 27
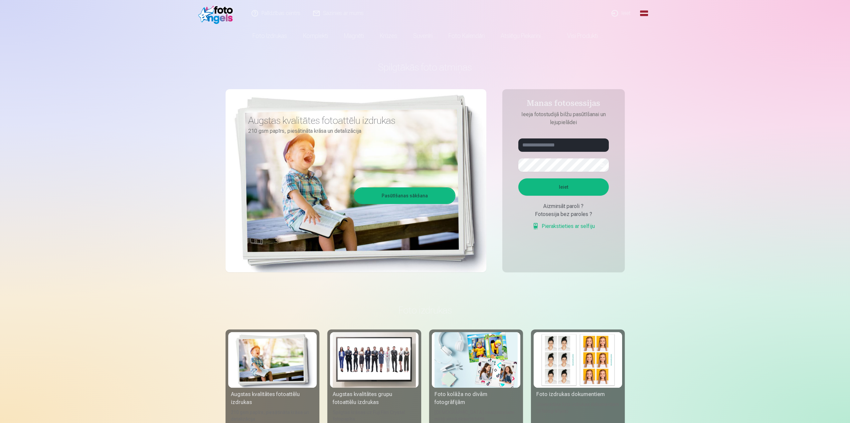
click at [555, 144] on input "text" at bounding box center [563, 144] width 90 height 13
paste input "**********"
type input "**********"
drag, startPoint x: 799, startPoint y: 137, endPoint x: 785, endPoint y: 139, distance: 14.1
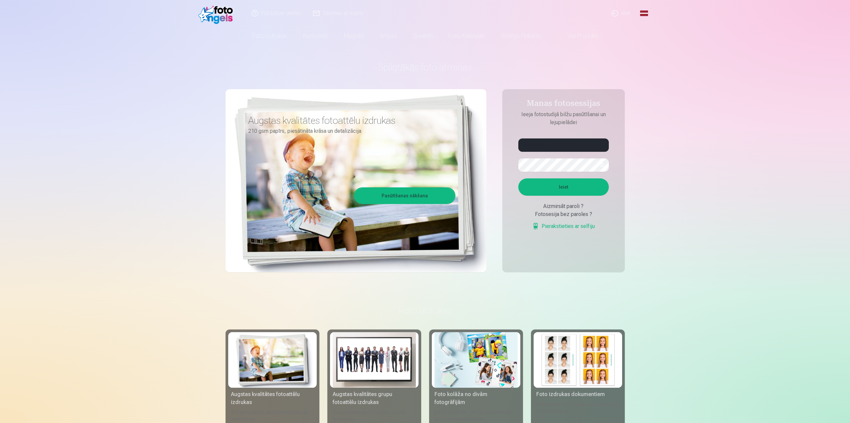
click at [562, 186] on button "Ieiet" at bounding box center [563, 186] width 90 height 17
